Goal: Leave review/rating: Share an evaluation or opinion about a product, service, or content

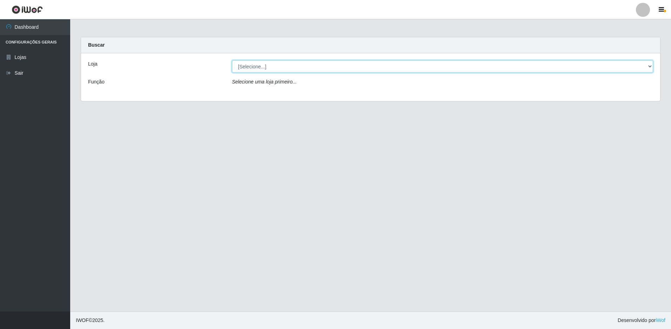
drag, startPoint x: 296, startPoint y: 67, endPoint x: 296, endPoint y: 73, distance: 6.3
click at [296, 67] on select "[Selecione...] Extrabom - Loja 13 [GEOGRAPHIC_DATA]" at bounding box center [442, 66] width 421 height 12
select select "436"
click at [232, 60] on select "[Selecione...] Extrabom - Loja 13 [GEOGRAPHIC_DATA]" at bounding box center [442, 66] width 421 height 12
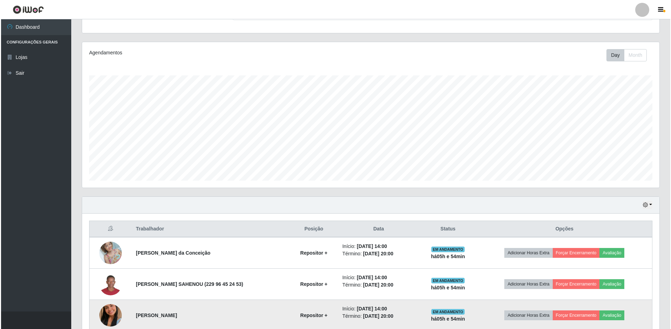
scroll to position [168, 0]
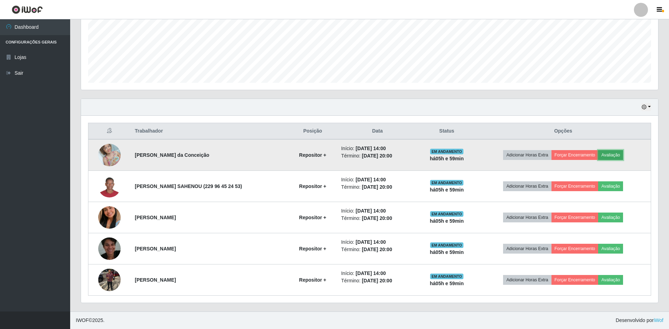
click at [613, 154] on button "Avaliação" at bounding box center [610, 155] width 25 height 10
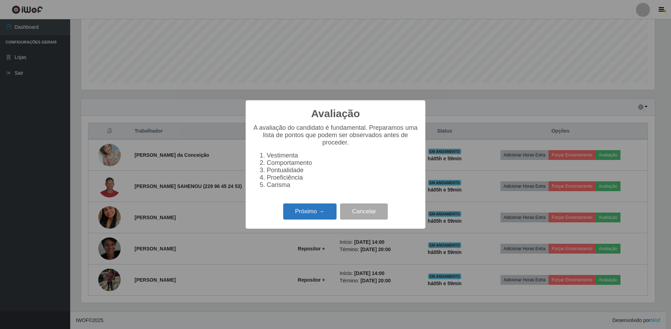
click at [302, 219] on button "Próximo →" at bounding box center [309, 211] width 53 height 16
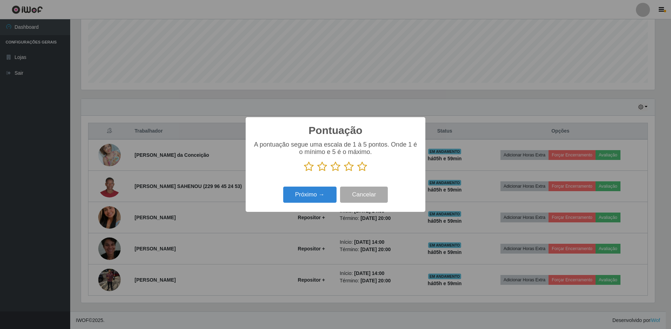
click at [307, 165] on icon at bounding box center [309, 166] width 10 height 11
click at [304, 172] on input "radio" at bounding box center [304, 172] width 0 height 0
click at [326, 168] on icon at bounding box center [322, 166] width 10 height 11
click at [317, 172] on input "radio" at bounding box center [317, 172] width 0 height 0
click at [335, 168] on icon at bounding box center [335, 166] width 10 height 11
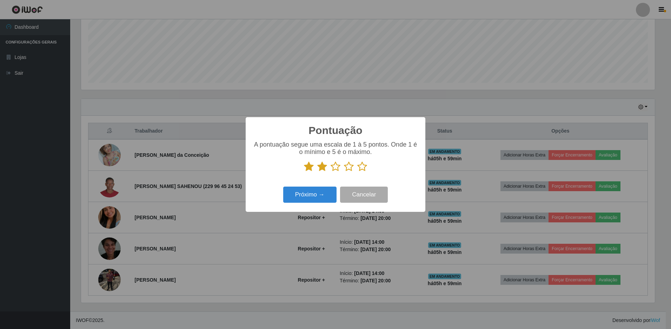
click at [330, 172] on input "radio" at bounding box center [330, 172] width 0 height 0
click at [347, 168] on icon at bounding box center [349, 166] width 10 height 11
click at [344, 172] on input "radio" at bounding box center [344, 172] width 0 height 0
drag, startPoint x: 360, startPoint y: 169, endPoint x: 356, endPoint y: 170, distance: 4.6
click at [359, 170] on icon at bounding box center [362, 166] width 10 height 11
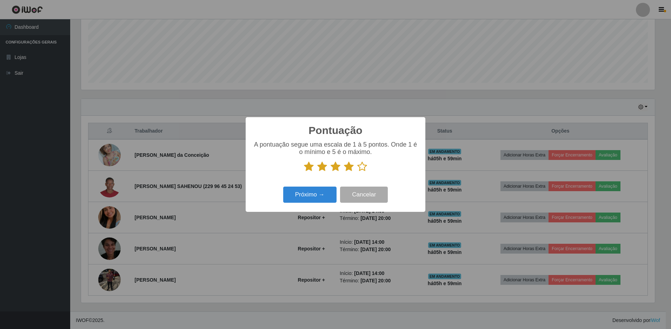
click at [357, 172] on input "radio" at bounding box center [357, 172] width 0 height 0
click at [316, 195] on button "Próximo →" at bounding box center [309, 195] width 53 height 16
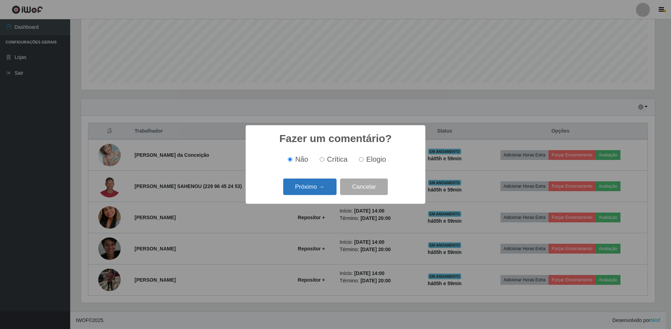
click at [303, 183] on button "Próximo →" at bounding box center [309, 187] width 53 height 16
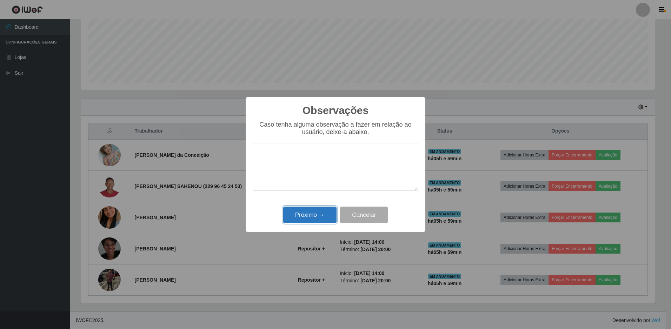
click at [304, 214] on button "Próximo →" at bounding box center [309, 215] width 53 height 16
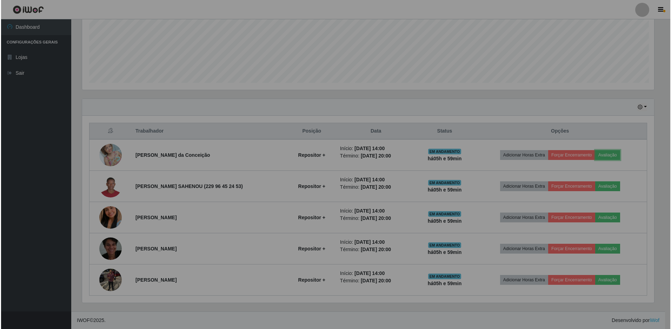
scroll to position [146, 577]
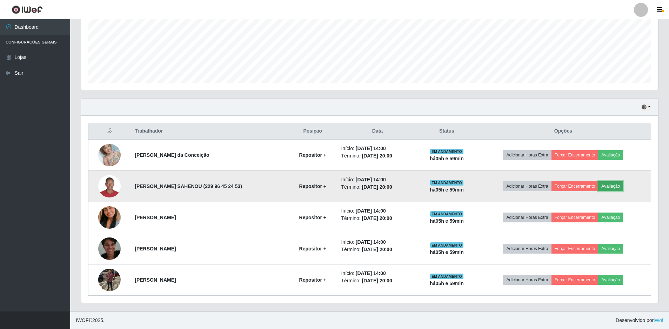
click at [617, 184] on button "Avaliação" at bounding box center [610, 186] width 25 height 10
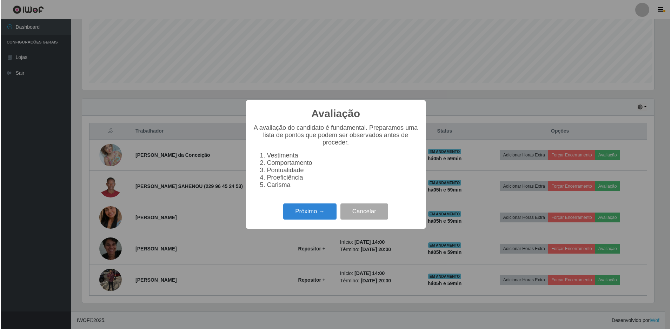
scroll to position [146, 573]
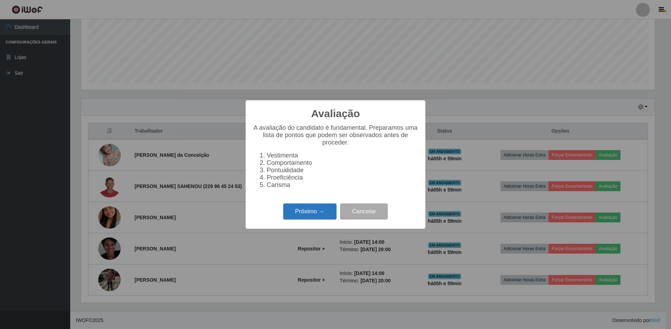
click at [317, 217] on button "Próximo →" at bounding box center [309, 211] width 53 height 16
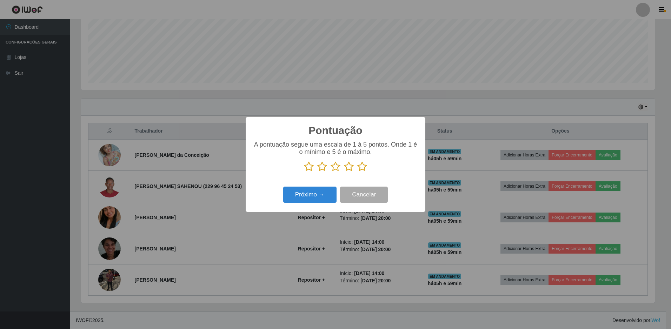
click at [309, 170] on icon at bounding box center [309, 166] width 10 height 11
click at [304, 172] on input "radio" at bounding box center [304, 172] width 0 height 0
drag, startPoint x: 321, startPoint y: 169, endPoint x: 333, endPoint y: 169, distance: 12.6
click at [321, 169] on icon at bounding box center [322, 166] width 10 height 11
click at [317, 172] on input "radio" at bounding box center [317, 172] width 0 height 0
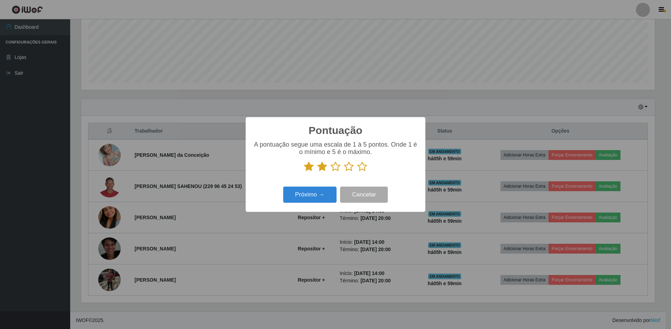
click at [337, 169] on icon at bounding box center [335, 166] width 10 height 11
click at [330, 172] on input "radio" at bounding box center [330, 172] width 0 height 0
click at [347, 168] on icon at bounding box center [349, 166] width 10 height 11
click at [344, 172] on input "radio" at bounding box center [344, 172] width 0 height 0
click at [318, 195] on button "Próximo →" at bounding box center [309, 195] width 53 height 16
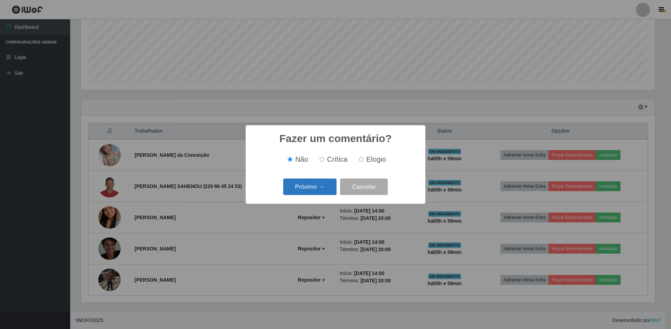
click at [317, 184] on button "Próximo →" at bounding box center [309, 187] width 53 height 16
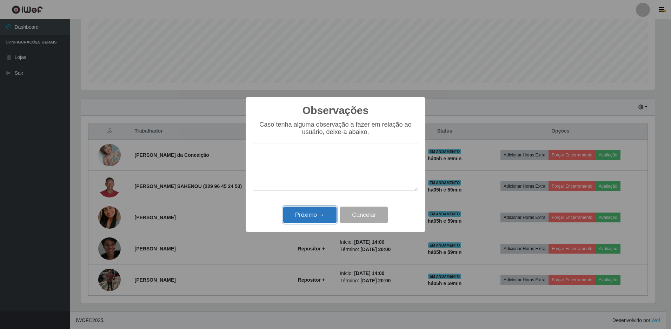
click at [309, 213] on button "Próximo →" at bounding box center [309, 215] width 53 height 16
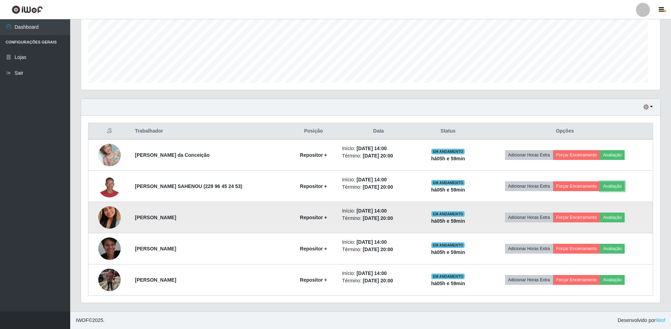
scroll to position [146, 577]
click at [610, 217] on button "Avaliação" at bounding box center [610, 218] width 25 height 10
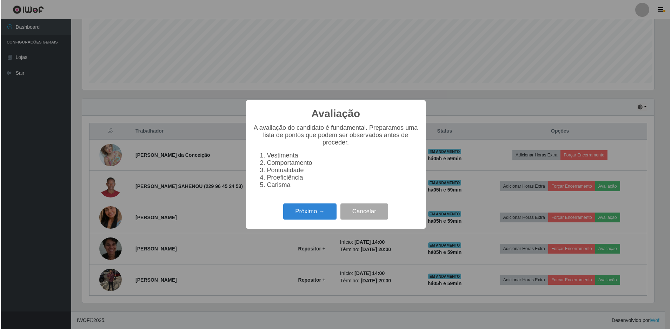
scroll to position [146, 573]
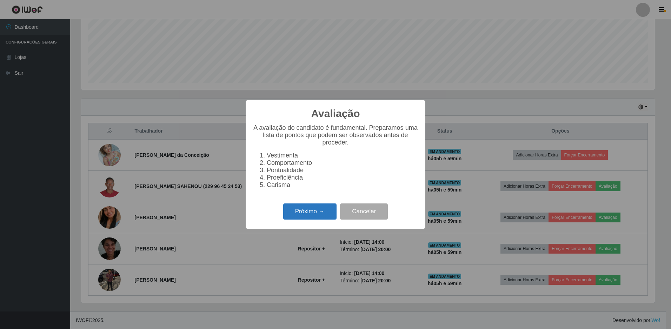
click at [313, 219] on button "Próximo →" at bounding box center [309, 211] width 53 height 16
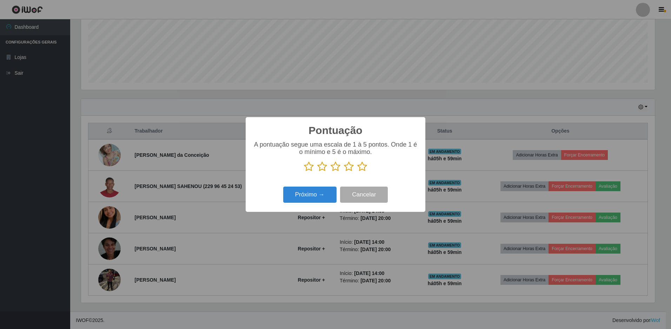
scroll to position [350599, 350171]
click at [311, 169] on icon at bounding box center [309, 166] width 10 height 11
click at [304, 172] on input "radio" at bounding box center [304, 172] width 0 height 0
drag, startPoint x: 324, startPoint y: 167, endPoint x: 334, endPoint y: 168, distance: 9.9
click at [324, 168] on icon at bounding box center [322, 166] width 10 height 11
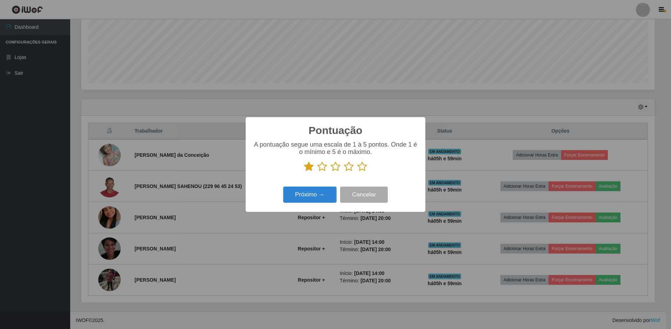
click at [317, 172] on input "radio" at bounding box center [317, 172] width 0 height 0
click at [340, 169] on icon at bounding box center [335, 166] width 10 height 11
click at [330, 172] on input "radio" at bounding box center [330, 172] width 0 height 0
click at [344, 169] on icon at bounding box center [349, 166] width 10 height 11
click at [344, 172] on input "radio" at bounding box center [344, 172] width 0 height 0
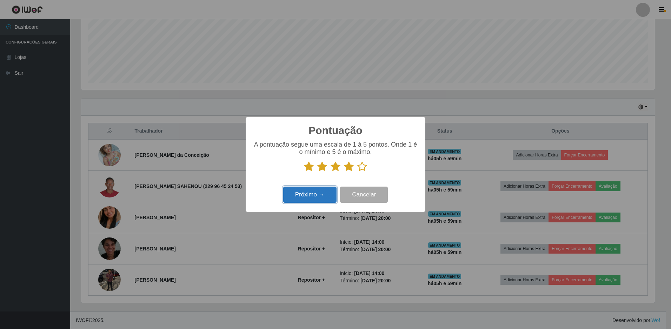
click at [316, 195] on button "Próximo →" at bounding box center [309, 195] width 53 height 16
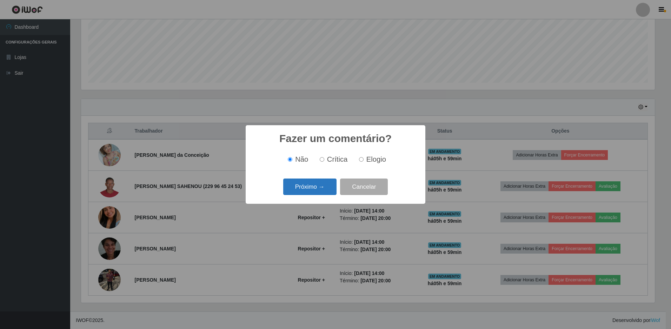
click at [321, 182] on button "Próximo →" at bounding box center [309, 187] width 53 height 16
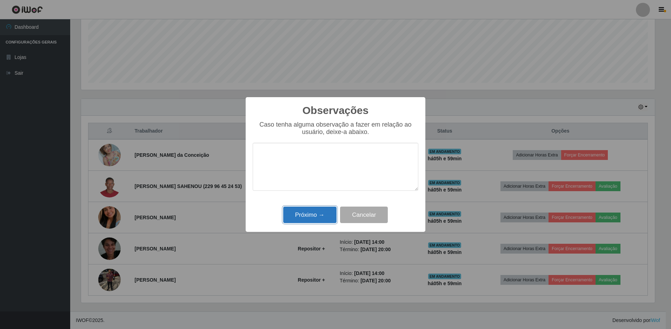
click at [318, 221] on button "Próximo →" at bounding box center [309, 215] width 53 height 16
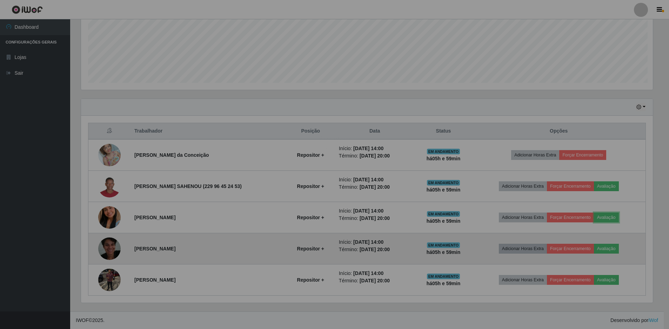
scroll to position [146, 577]
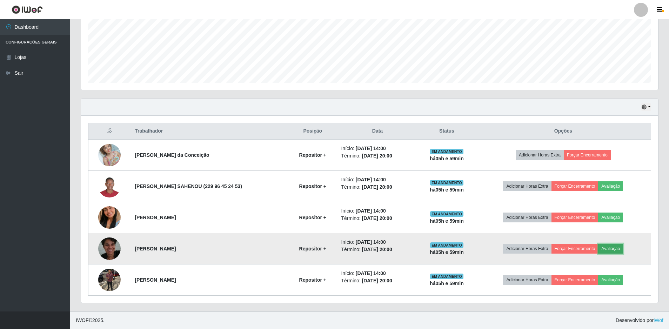
click at [613, 249] on button "Avaliação" at bounding box center [610, 249] width 25 height 10
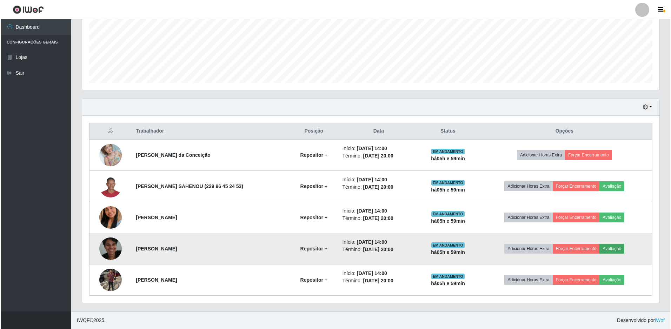
scroll to position [146, 573]
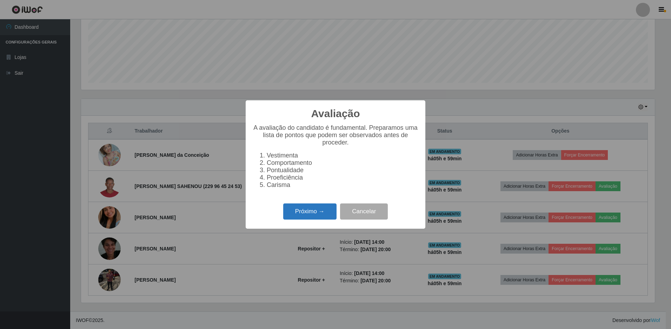
click at [303, 220] on button "Próximo →" at bounding box center [309, 211] width 53 height 16
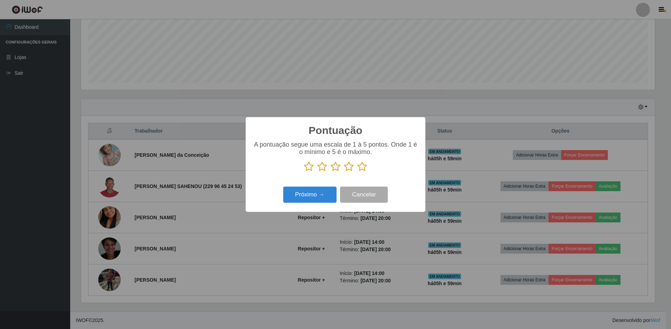
click at [309, 168] on icon at bounding box center [309, 166] width 10 height 11
click at [304, 172] on input "radio" at bounding box center [304, 172] width 0 height 0
click at [322, 168] on icon at bounding box center [322, 166] width 10 height 11
click at [317, 172] on input "radio" at bounding box center [317, 172] width 0 height 0
click at [333, 169] on icon at bounding box center [335, 166] width 10 height 11
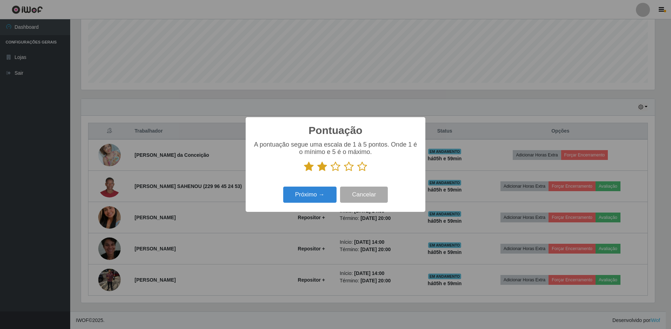
click at [330, 172] on input "radio" at bounding box center [330, 172] width 0 height 0
click at [350, 170] on icon at bounding box center [349, 166] width 10 height 11
click at [344, 172] on input "radio" at bounding box center [344, 172] width 0 height 0
click at [318, 193] on button "Próximo →" at bounding box center [309, 195] width 53 height 16
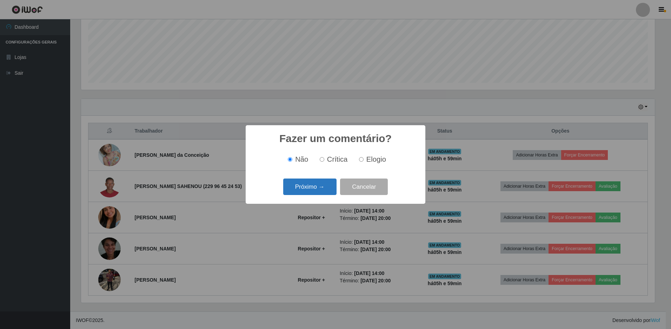
click at [317, 189] on button "Próximo →" at bounding box center [309, 187] width 53 height 16
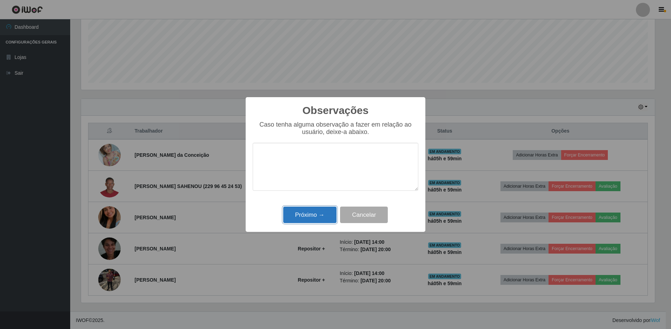
click at [318, 213] on button "Próximo →" at bounding box center [309, 215] width 53 height 16
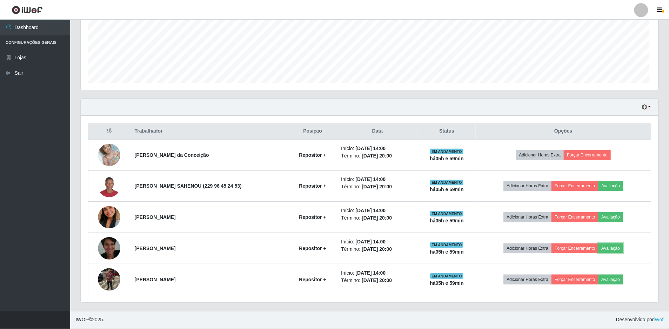
scroll to position [146, 577]
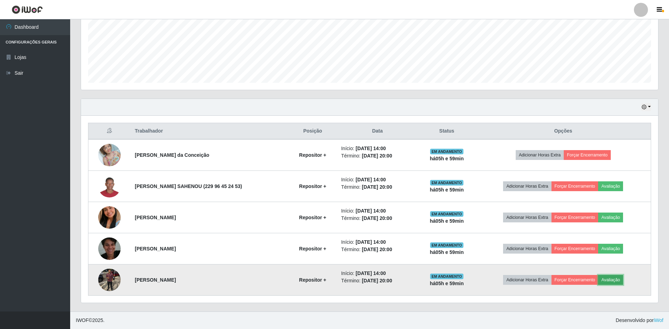
click at [612, 280] on button "Avaliação" at bounding box center [610, 280] width 25 height 10
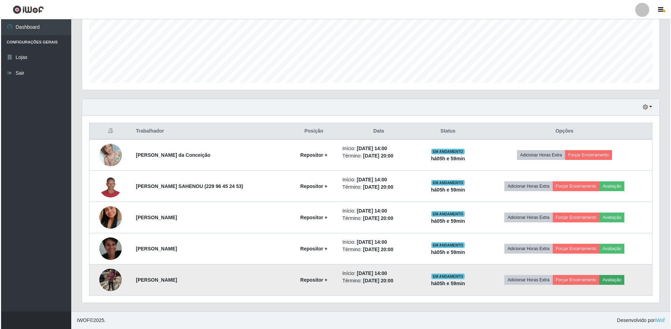
scroll to position [146, 573]
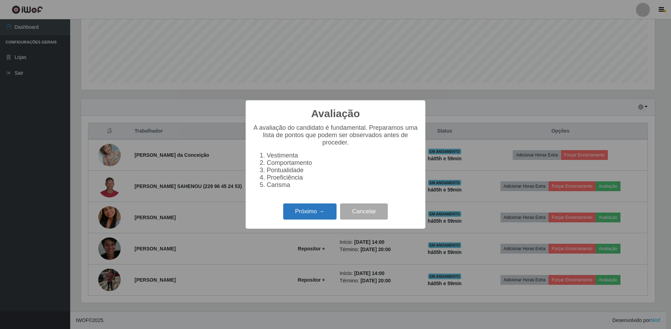
click at [316, 218] on button "Próximo →" at bounding box center [309, 211] width 53 height 16
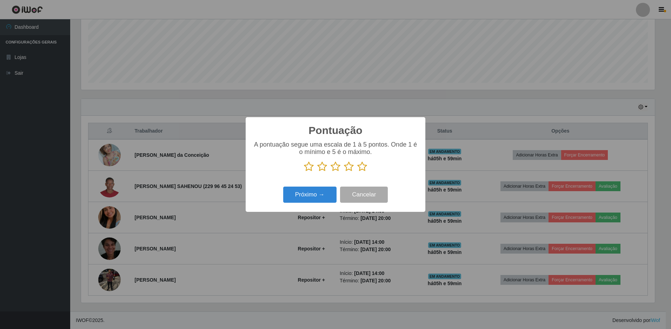
click at [310, 167] on icon at bounding box center [309, 166] width 10 height 11
click at [304, 172] on input "radio" at bounding box center [304, 172] width 0 height 0
click at [322, 168] on icon at bounding box center [322, 166] width 10 height 11
click at [317, 172] on input "radio" at bounding box center [317, 172] width 0 height 0
click at [336, 168] on icon at bounding box center [335, 166] width 10 height 11
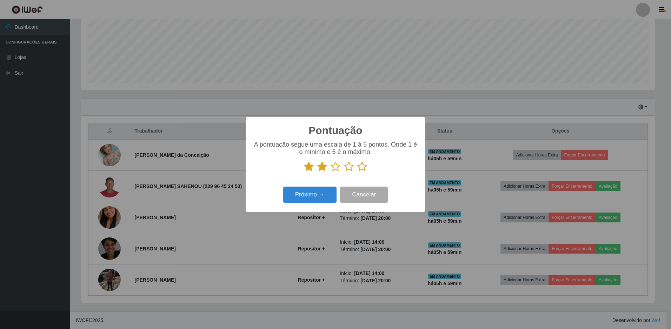
click at [330, 172] on input "radio" at bounding box center [330, 172] width 0 height 0
click at [348, 171] on icon at bounding box center [349, 166] width 10 height 11
click at [344, 172] on input "radio" at bounding box center [344, 172] width 0 height 0
click at [361, 168] on icon at bounding box center [362, 166] width 10 height 11
click at [357, 172] on input "radio" at bounding box center [357, 172] width 0 height 0
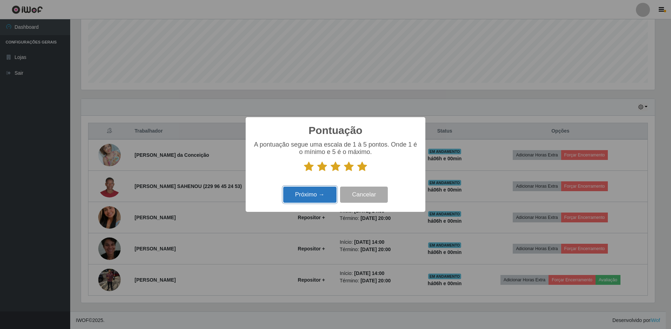
click at [304, 199] on button "Próximo →" at bounding box center [309, 195] width 53 height 16
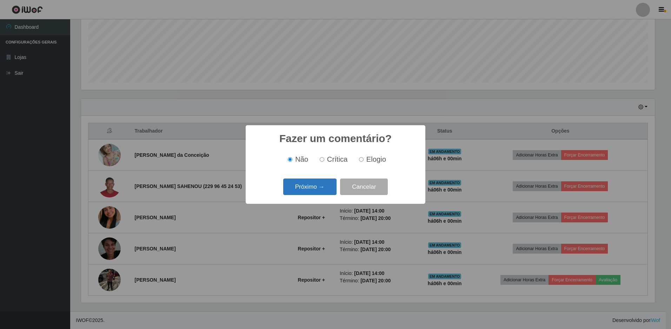
click at [306, 183] on button "Próximo →" at bounding box center [309, 187] width 53 height 16
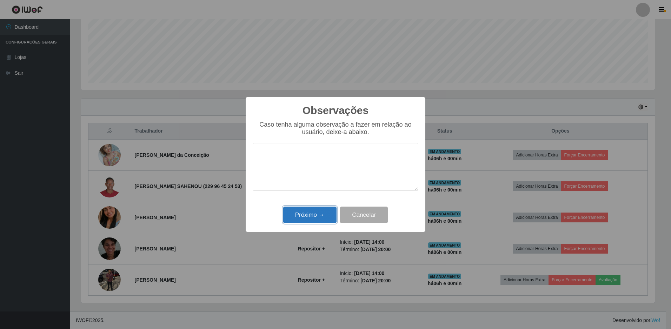
click at [307, 217] on button "Próximo →" at bounding box center [309, 215] width 53 height 16
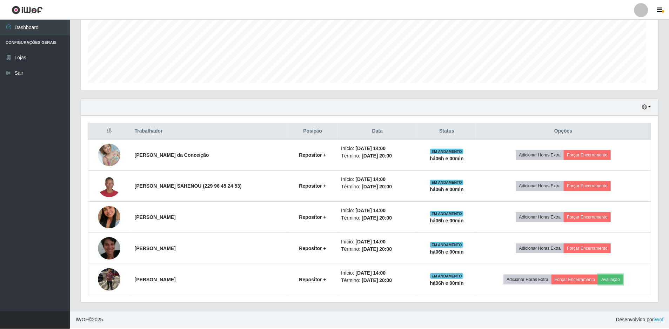
scroll to position [0, 0]
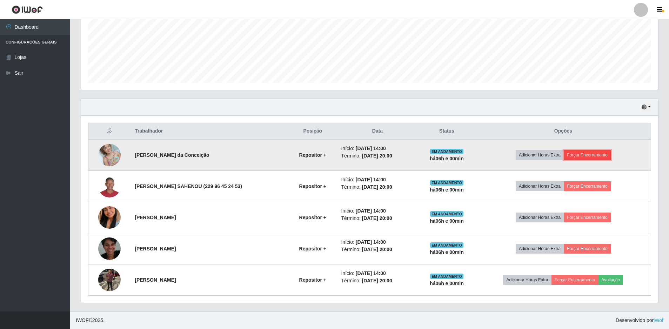
click at [580, 154] on button "Forçar Encerramento" at bounding box center [587, 155] width 47 height 10
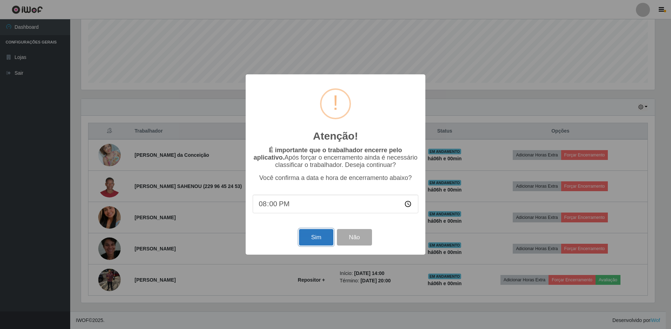
click at [316, 240] on button "Sim" at bounding box center [316, 237] width 34 height 16
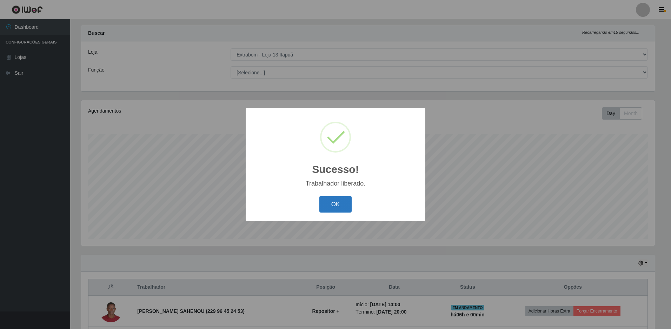
click at [330, 200] on button "OK" at bounding box center [335, 204] width 33 height 16
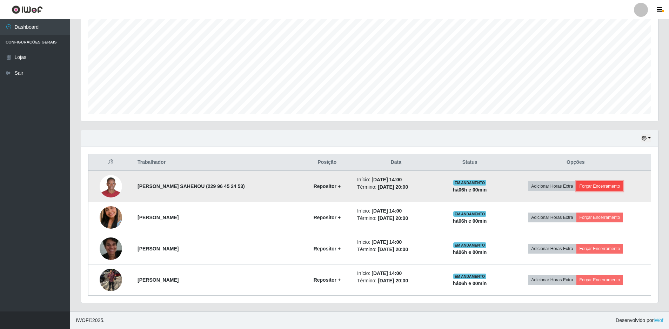
click at [594, 184] on button "Forçar Encerramento" at bounding box center [599, 186] width 47 height 10
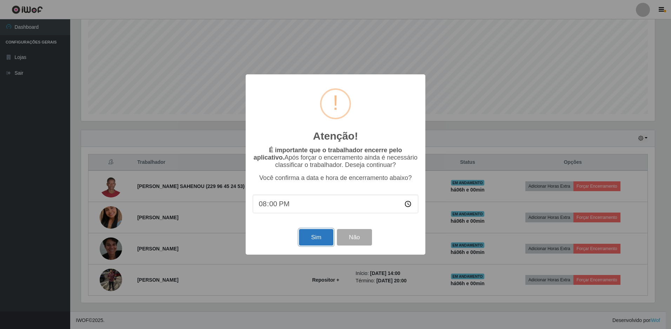
click at [317, 244] on button "Sim" at bounding box center [316, 237] width 34 height 16
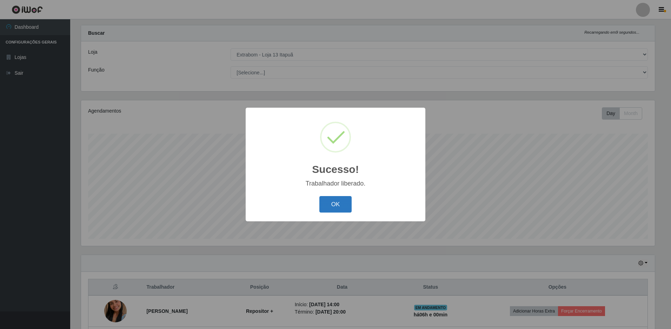
click at [340, 206] on button "OK" at bounding box center [335, 204] width 33 height 16
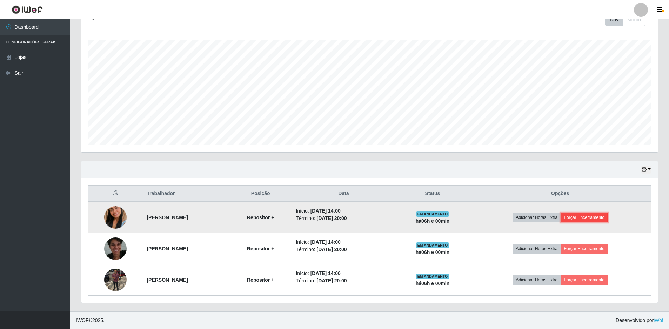
click at [596, 215] on button "Forçar Encerramento" at bounding box center [583, 218] width 47 height 10
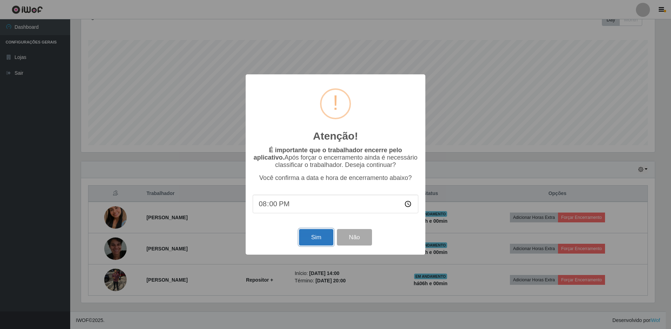
click at [321, 241] on button "Sim" at bounding box center [316, 237] width 34 height 16
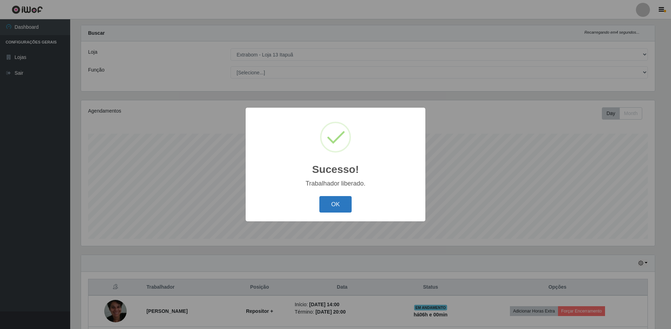
click at [333, 208] on button "OK" at bounding box center [335, 204] width 33 height 16
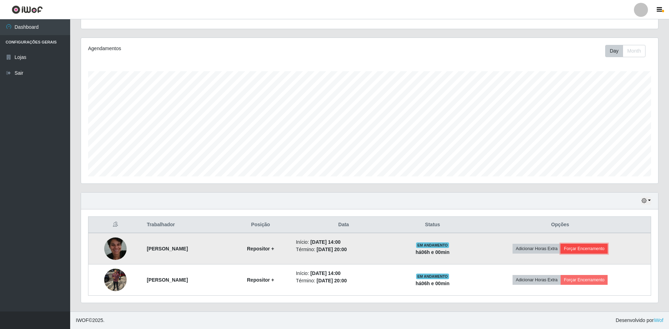
click at [588, 249] on button "Forçar Encerramento" at bounding box center [583, 249] width 47 height 10
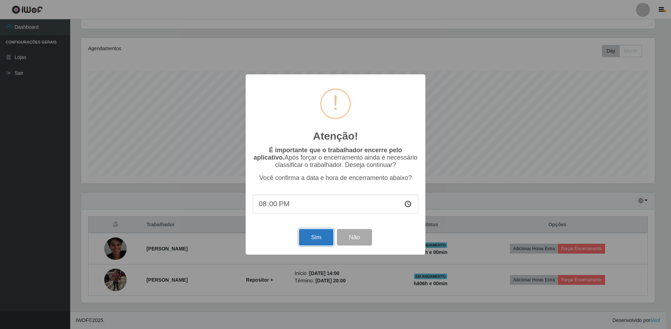
click at [315, 238] on button "Sim" at bounding box center [316, 237] width 34 height 16
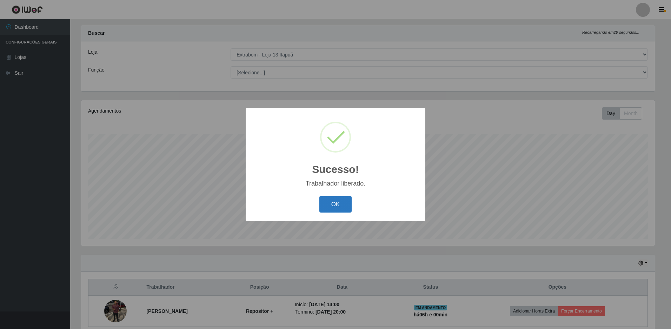
click at [331, 204] on button "OK" at bounding box center [335, 204] width 33 height 16
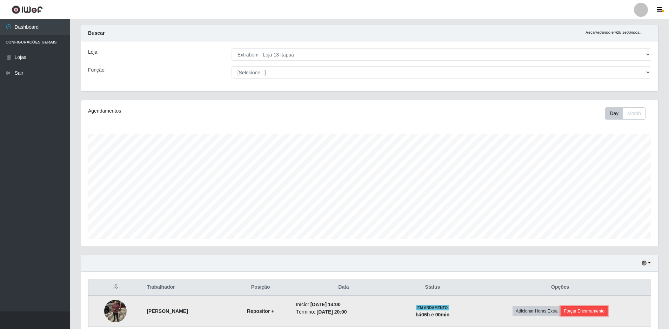
click at [595, 310] on button "Forçar Encerramento" at bounding box center [583, 311] width 47 height 10
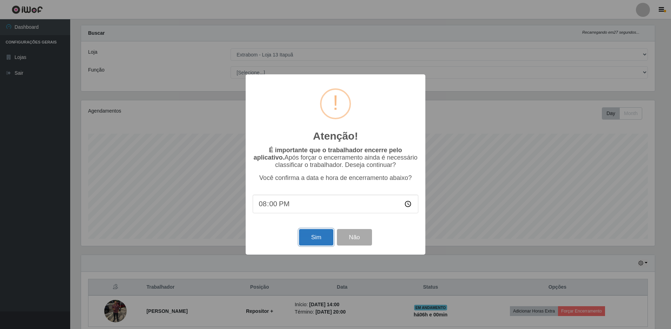
click at [318, 243] on button "Sim" at bounding box center [316, 237] width 34 height 16
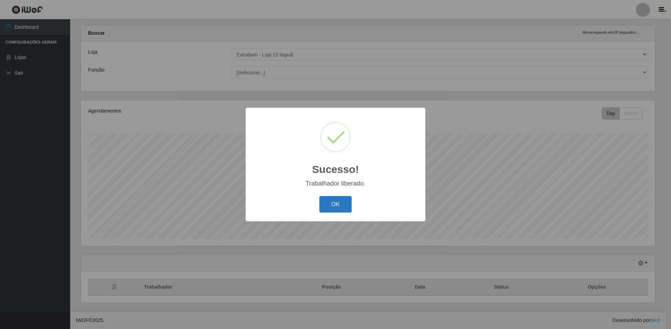
click at [340, 208] on button "OK" at bounding box center [335, 204] width 33 height 16
